Goal: Task Accomplishment & Management: Use online tool/utility

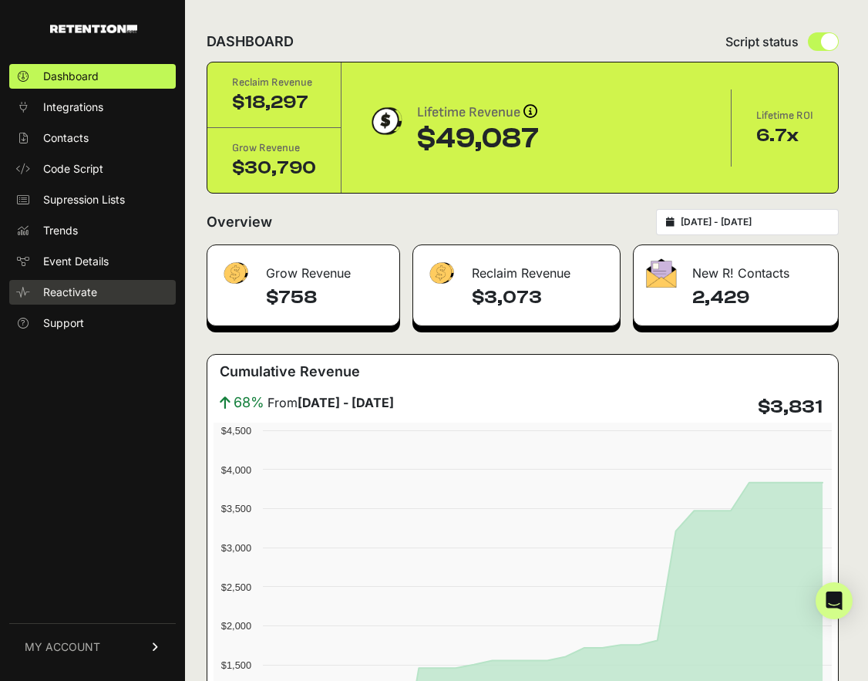
click at [66, 295] on span "Reactivate" at bounding box center [70, 292] width 54 height 15
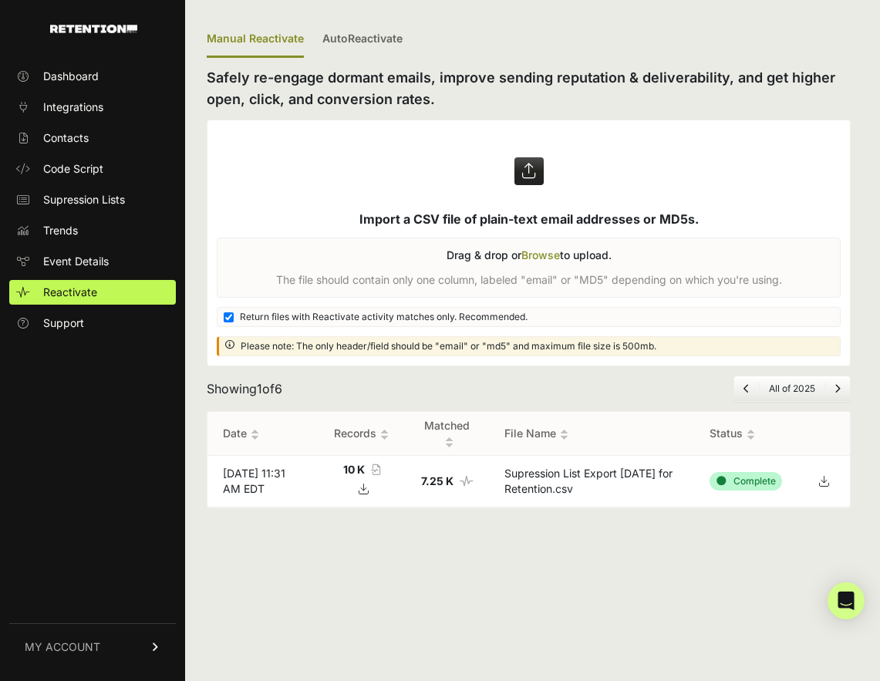
click at [538, 252] on label at bounding box center [528, 242] width 642 height 245
click at [0, 0] on input "file" at bounding box center [0, 0] width 0 height 0
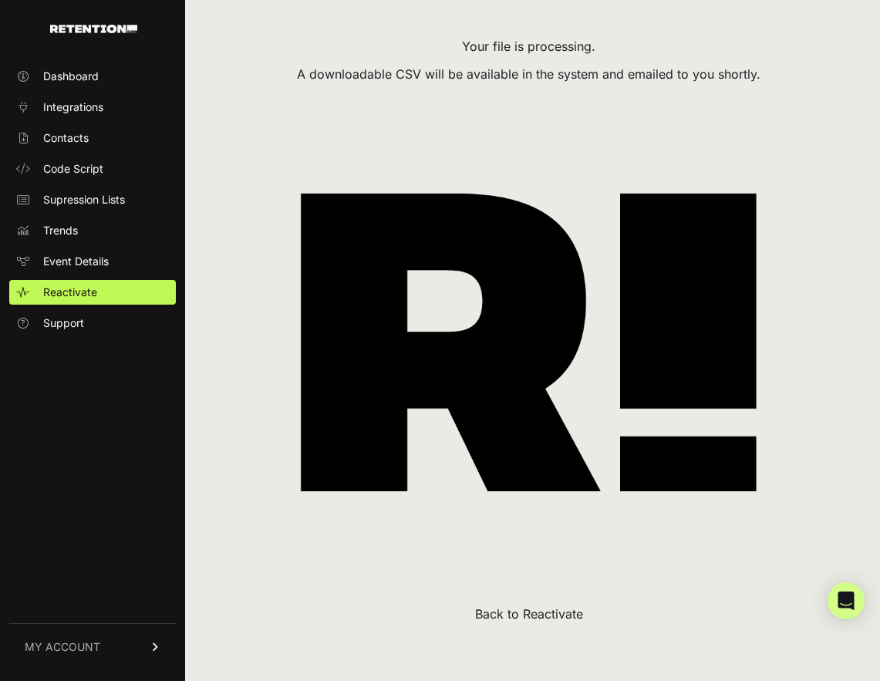
click at [525, 614] on button "Back to Reactivate" at bounding box center [529, 614] width 108 height 19
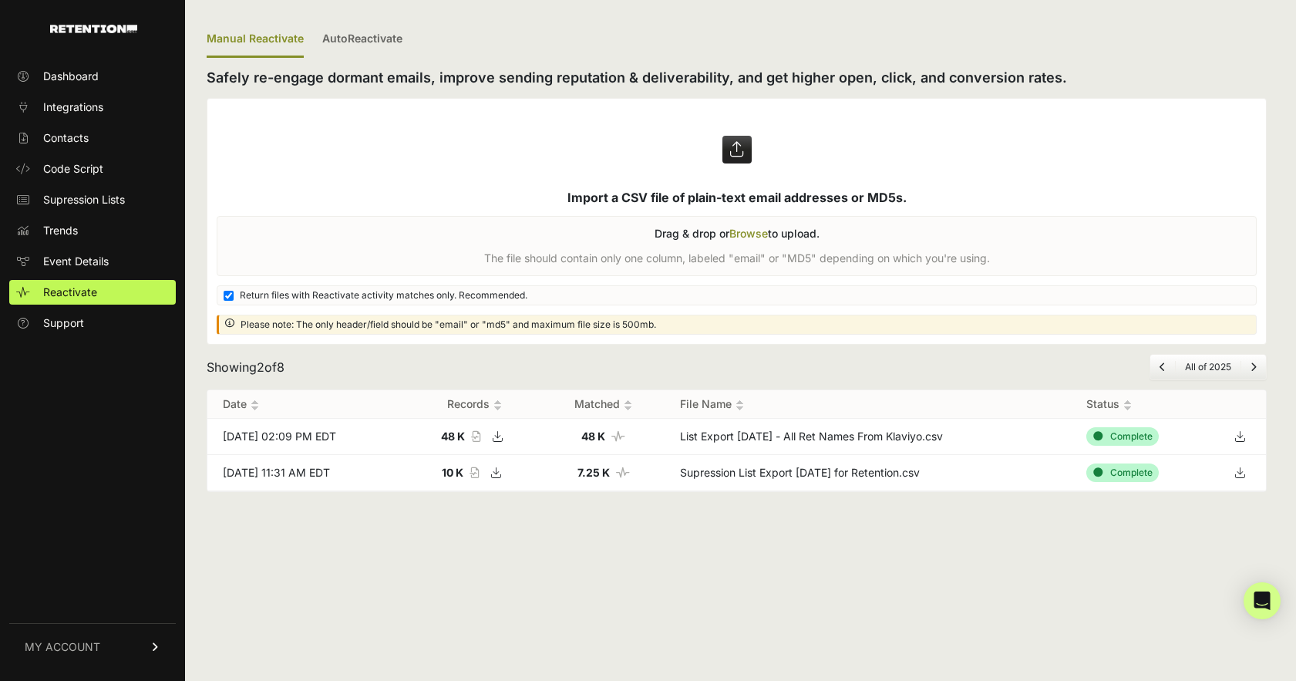
click at [743, 229] on label at bounding box center [736, 221] width 1059 height 245
click at [0, 0] on input "file" at bounding box center [0, 0] width 0 height 0
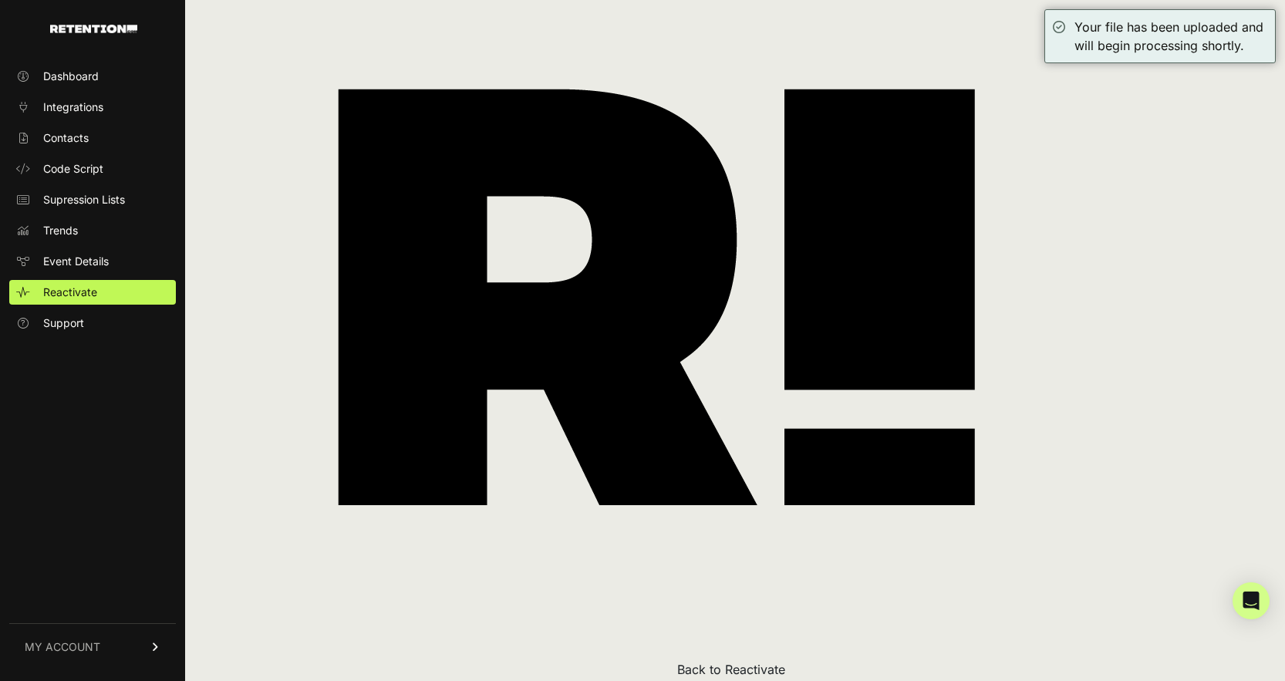
scroll to position [180, 0]
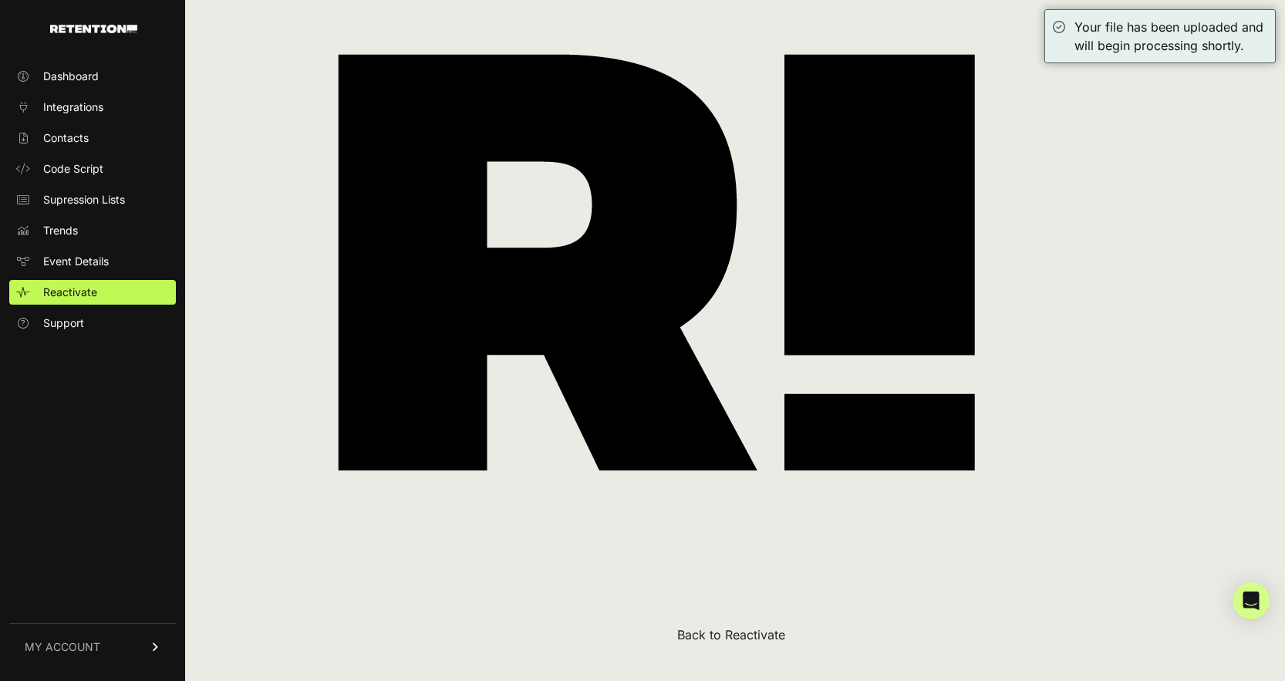
click at [724, 634] on button "Back to Reactivate" at bounding box center [731, 634] width 108 height 19
